Goal: Information Seeking & Learning: Compare options

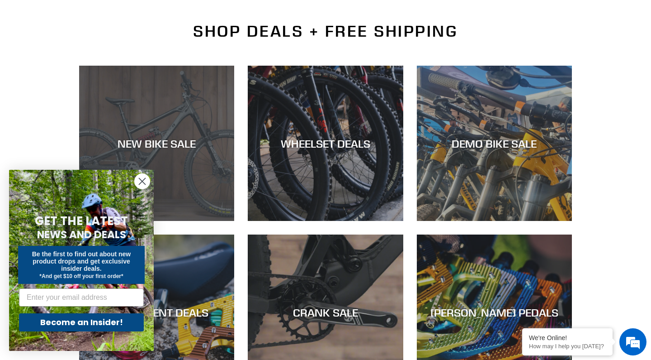
scroll to position [303, 0]
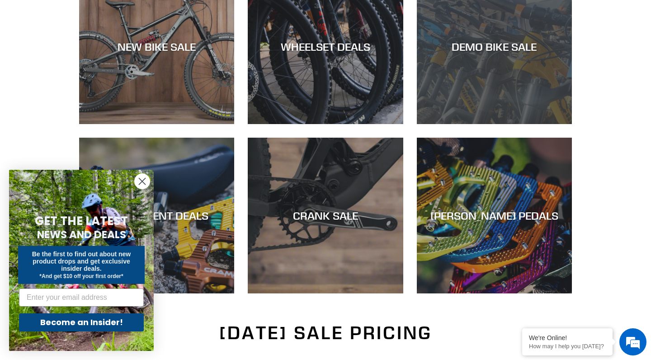
click at [510, 124] on div "DEMO BIKE SALE" at bounding box center [494, 124] width 155 height 0
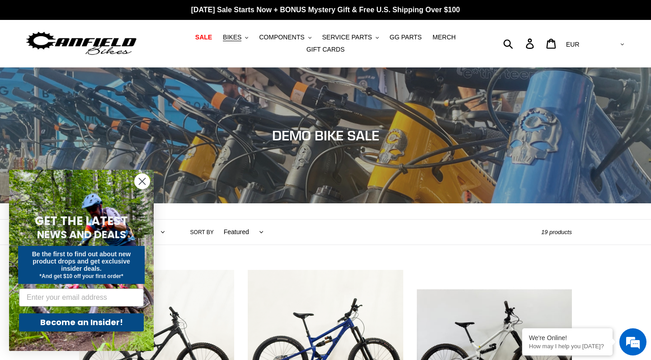
click at [143, 178] on circle "Close dialog" at bounding box center [142, 181] width 15 height 15
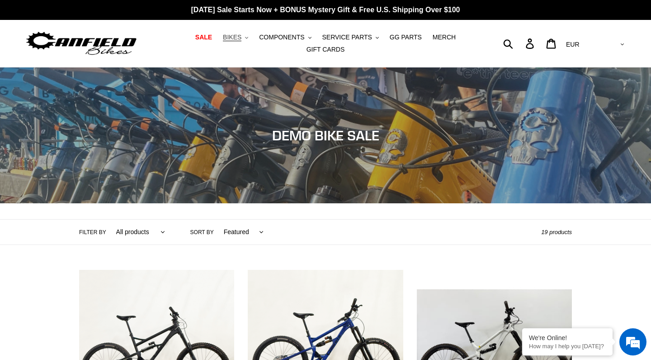
click at [239, 36] on span "BIKES" at bounding box center [232, 37] width 19 height 8
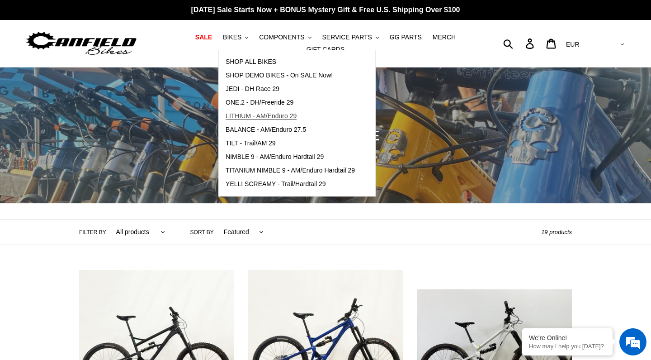
click at [242, 114] on span "LITHIUM - AM/Enduro 29" at bounding box center [261, 116] width 71 height 8
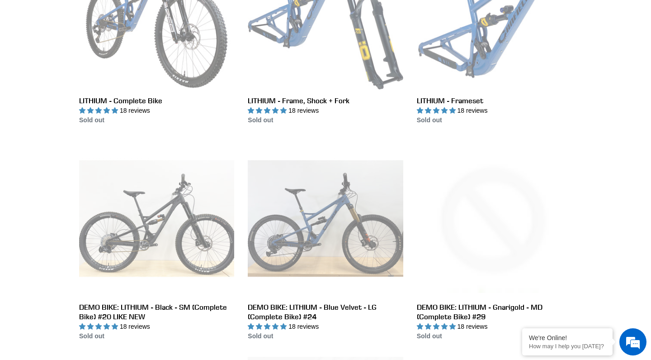
scroll to position [378, 0]
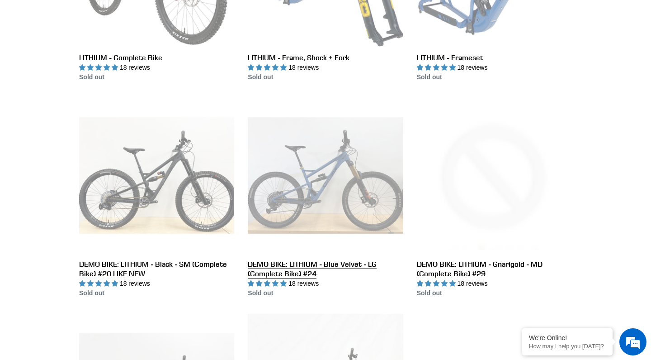
click at [362, 227] on link "DEMO BIKE: LITHIUM - Blue Velvet - LG (Complete Bike) #24" at bounding box center [325, 198] width 155 height 200
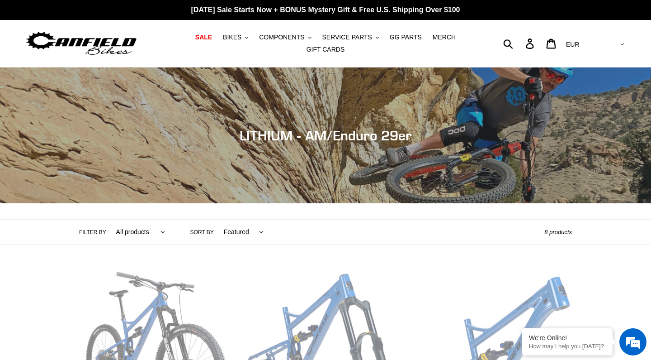
scroll to position [0, 0]
click at [238, 42] on button "BIKES .cls-1{fill:#231f20}" at bounding box center [235, 37] width 34 height 12
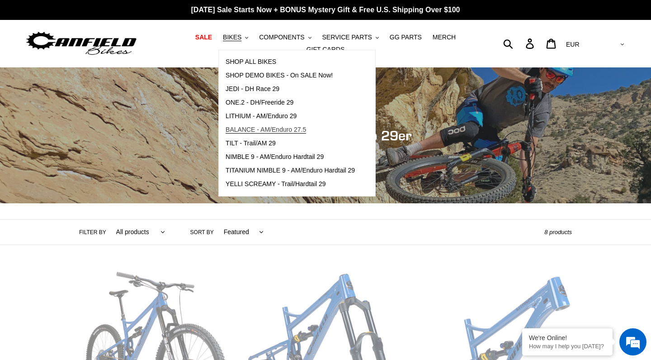
click at [262, 129] on span "BALANCE - AM/Enduro 27.5" at bounding box center [266, 130] width 80 height 8
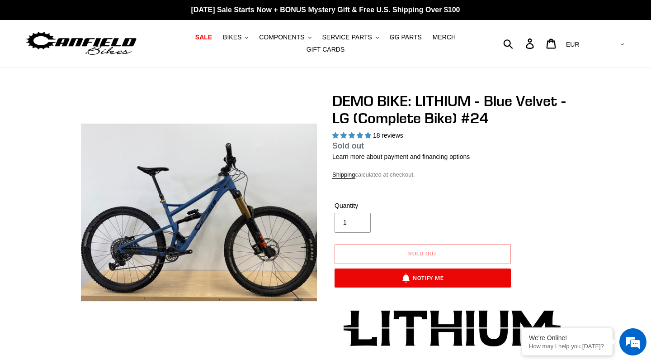
select select "highest-rating"
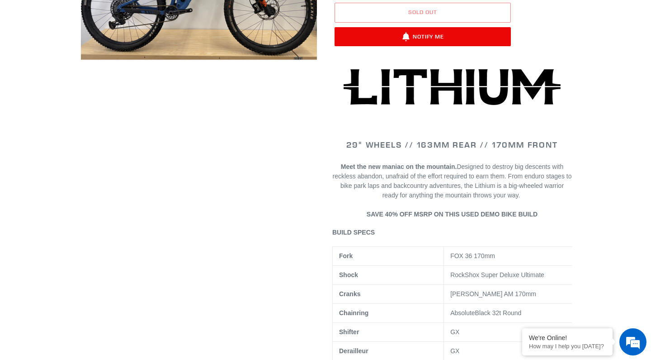
scroll to position [279, 0]
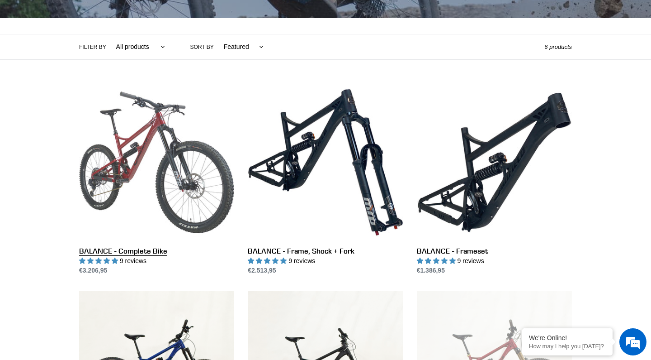
click at [184, 187] on link "BALANCE - Complete Bike" at bounding box center [156, 180] width 155 height 190
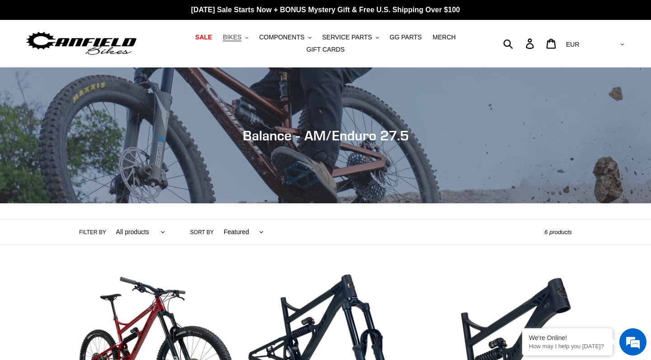
click at [234, 38] on span "BIKES" at bounding box center [232, 37] width 19 height 8
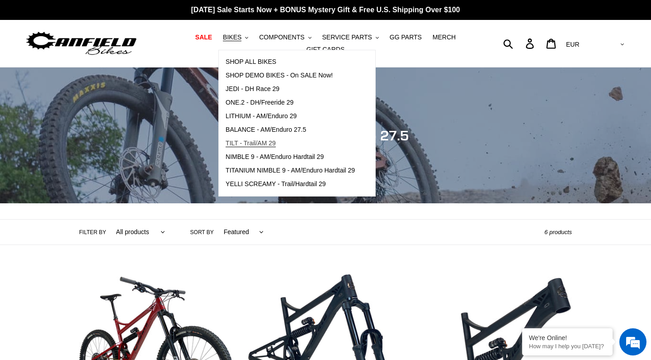
click at [254, 141] on span "TILT - Trail/AM 29" at bounding box center [251, 143] width 50 height 8
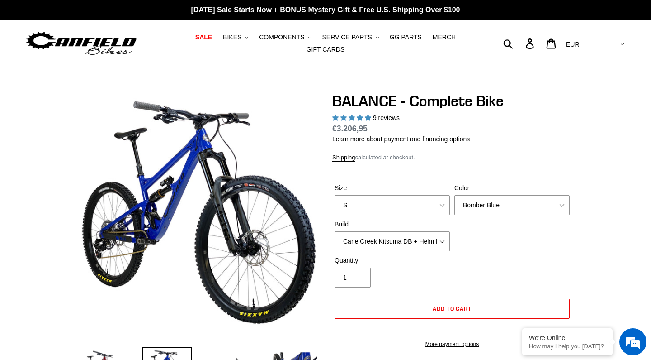
select select "highest-rating"
select select "L"
select select "RockShox Vivid ULT + Zeb ULT + SRAM GX"
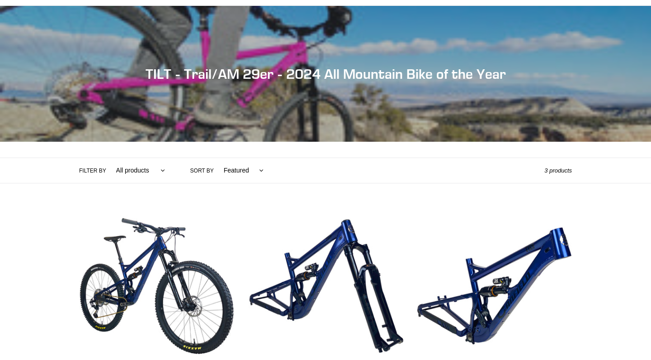
scroll to position [138, 0]
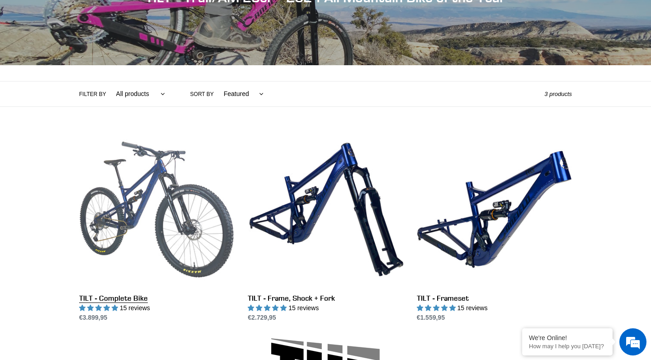
click at [196, 210] on link "TILT - Complete Bike" at bounding box center [156, 227] width 155 height 190
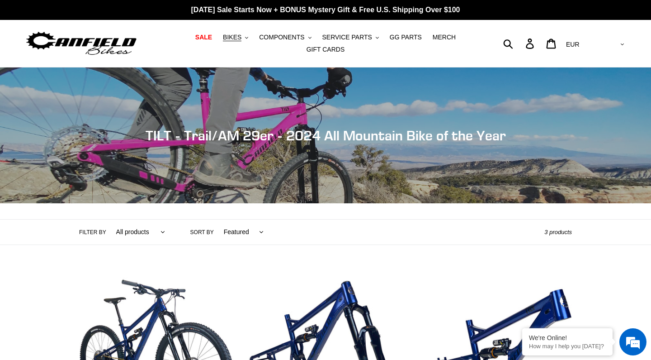
scroll to position [0, 0]
click at [115, 38] on img at bounding box center [81, 43] width 113 height 28
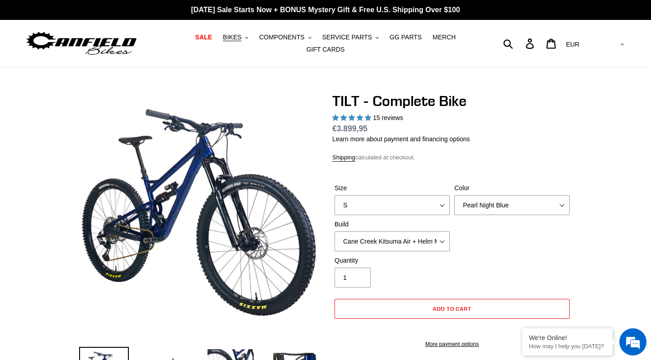
select select "highest-rating"
select select "L"
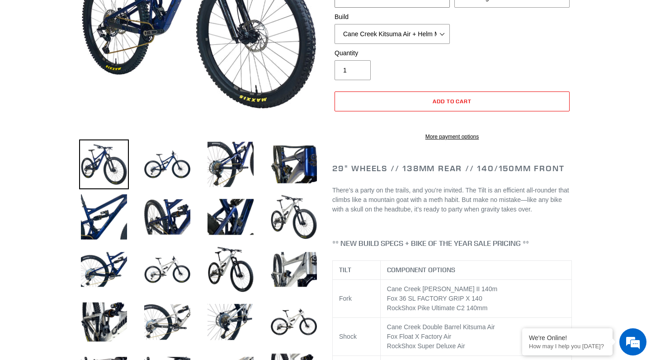
scroll to position [219, 0]
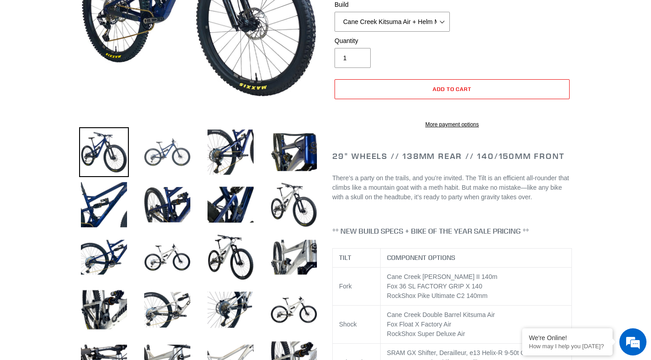
click at [162, 163] on img at bounding box center [167, 152] width 50 height 50
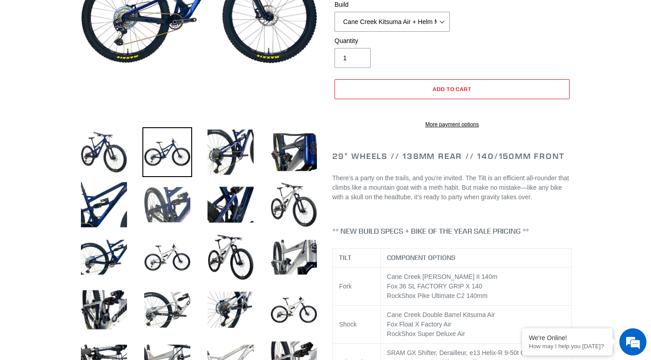
click at [165, 191] on img at bounding box center [167, 205] width 50 height 50
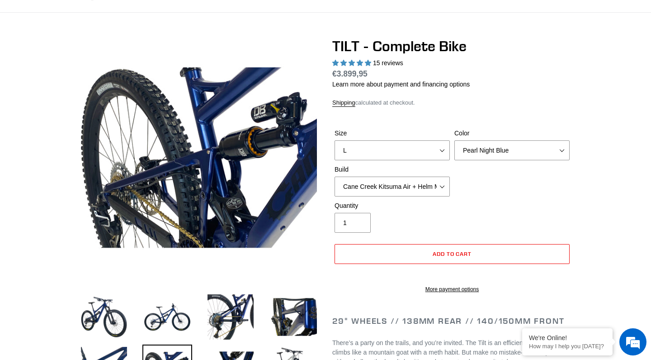
scroll to position [15, 0]
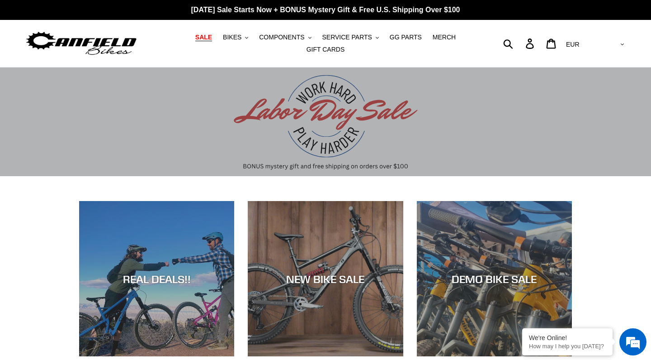
click at [213, 43] on link "SALE" at bounding box center [204, 37] width 26 height 12
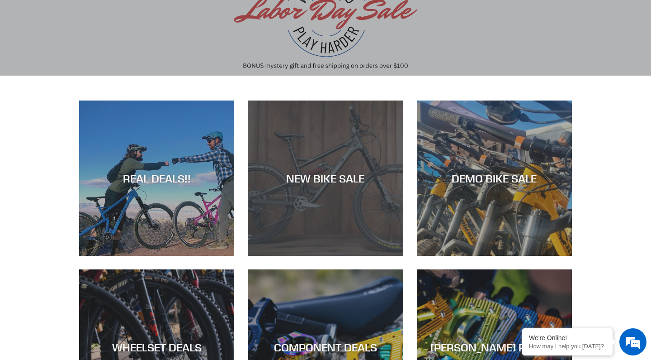
scroll to position [115, 0]
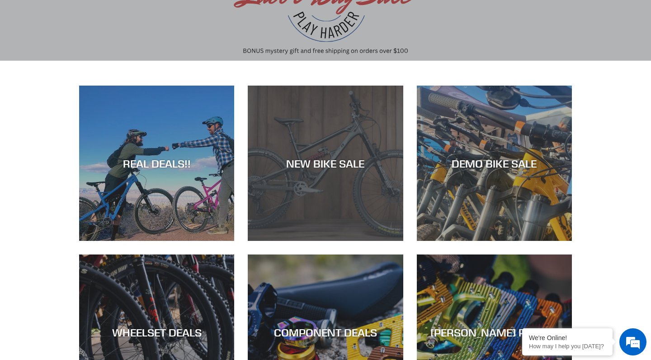
click at [308, 241] on div "NEW BIKE SALE" at bounding box center [325, 241] width 155 height 0
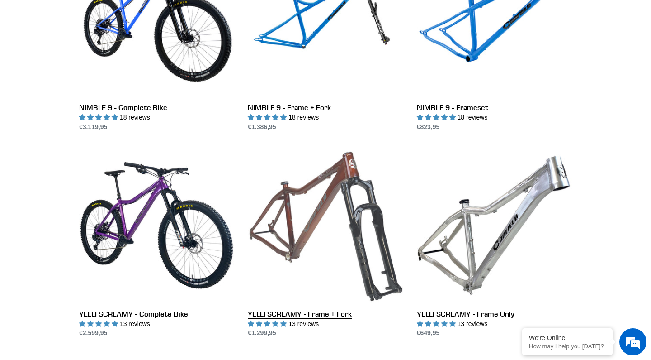
scroll to position [1667, 0]
